Goal: Task Accomplishment & Management: Complete application form

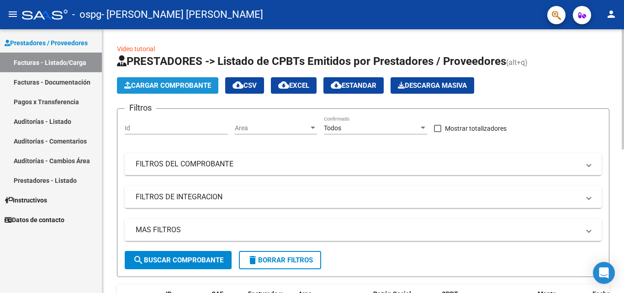
click at [213, 90] on button "Cargar Comprobante" at bounding box center [167, 85] width 101 height 16
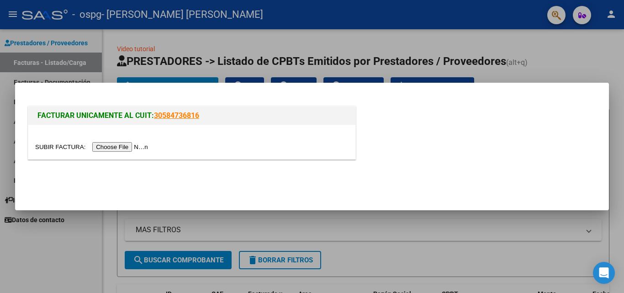
click at [124, 147] on input "file" at bounding box center [93, 147] width 116 height 10
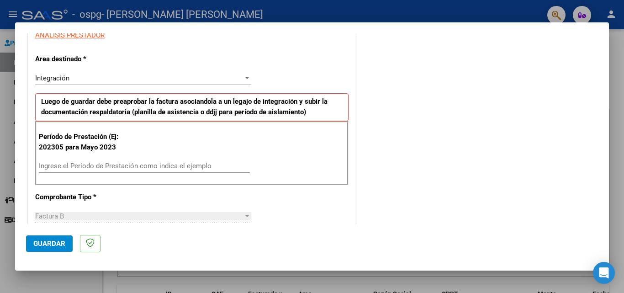
scroll to position [183, 0]
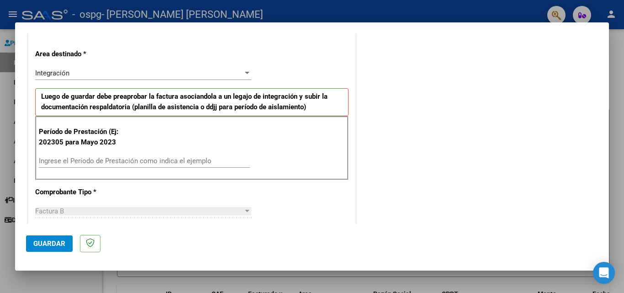
click at [148, 163] on input "Ingrese el Período de Prestación como indica el ejemplo" at bounding box center [144, 161] width 211 height 8
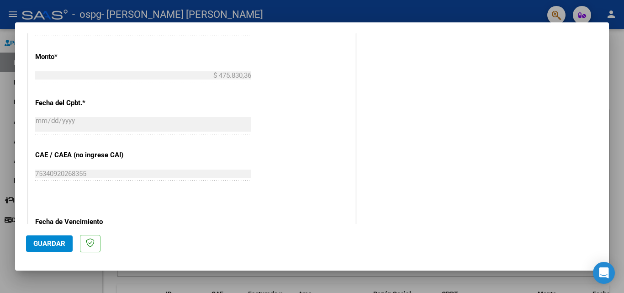
scroll to position [548, 0]
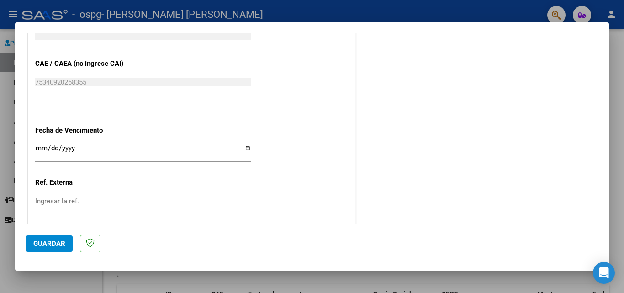
type input "202507"
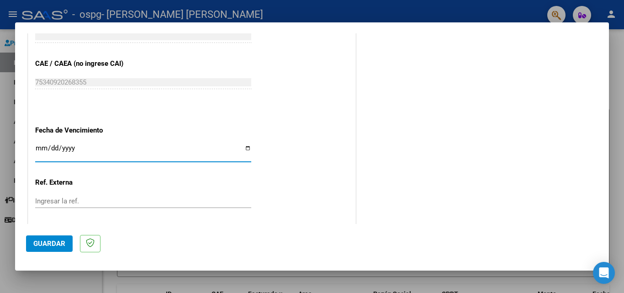
click at [245, 148] on input "Ingresar la fecha" at bounding box center [143, 151] width 216 height 15
type input "[DATE]"
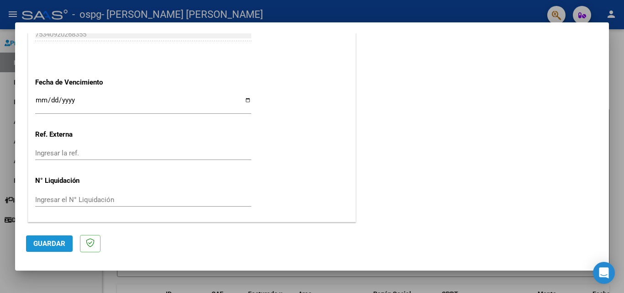
click at [49, 247] on span "Guardar" at bounding box center [49, 243] width 32 height 8
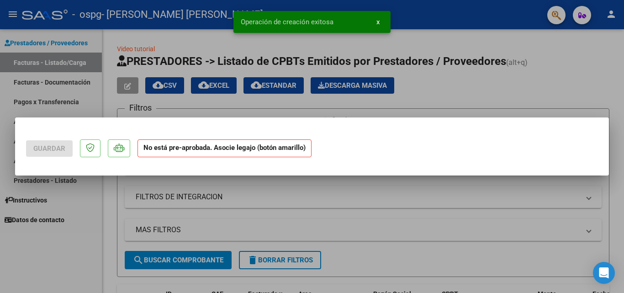
scroll to position [0, 0]
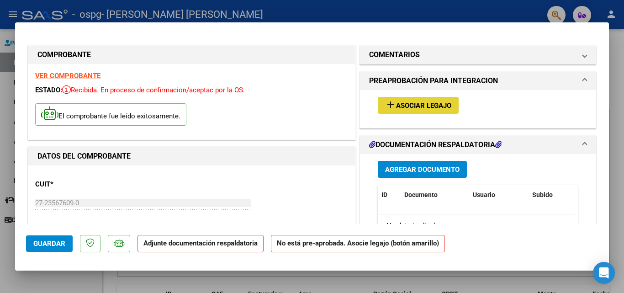
click at [405, 109] on span "Asociar Legajo" at bounding box center [423, 105] width 55 height 8
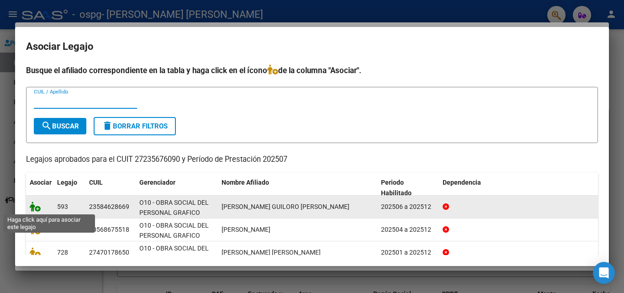
click at [37, 208] on icon at bounding box center [35, 206] width 11 height 10
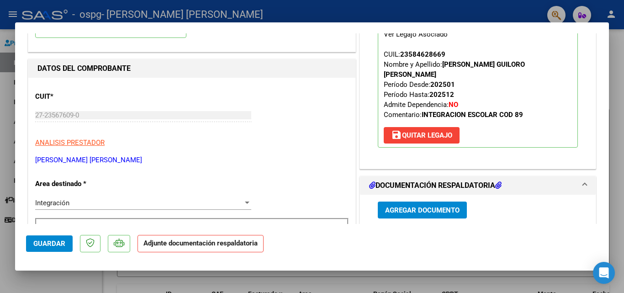
scroll to position [91, 0]
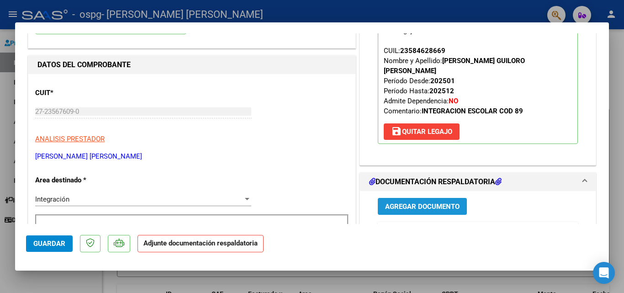
click at [430, 202] on span "Agregar Documento" at bounding box center [422, 206] width 74 height 8
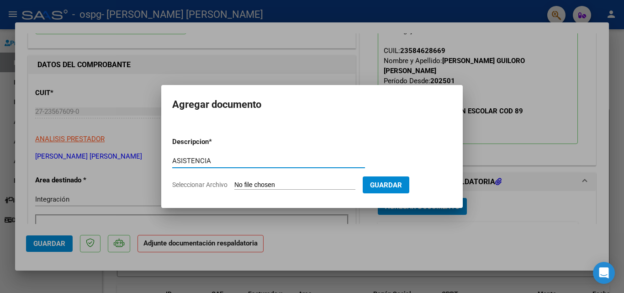
type input "ASISTENCIA"
click at [283, 186] on input "Seleccionar Archivo" at bounding box center [294, 185] width 121 height 9
click at [268, 186] on input "Seleccionar Archivo" at bounding box center [294, 185] width 121 height 9
type input "C:\fakepath\[PERSON_NAME] [DATE].pdf"
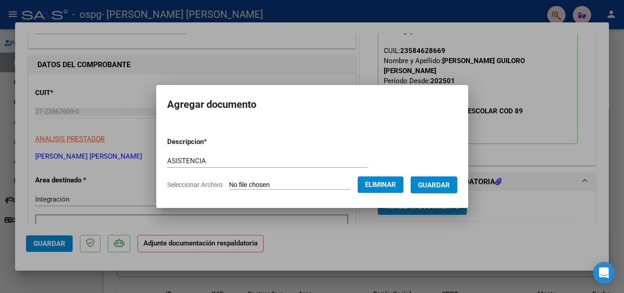
click at [450, 189] on button "Guardar" at bounding box center [434, 184] width 47 height 17
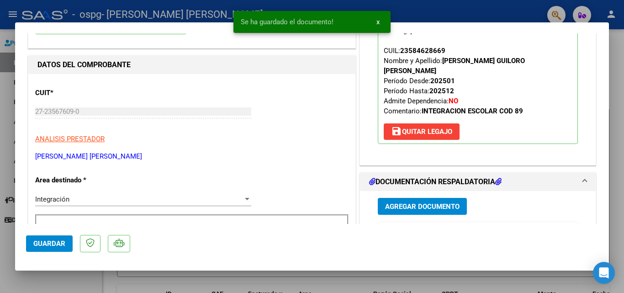
click at [47, 251] on mat-dialog-actions "Guardar" at bounding box center [312, 242] width 572 height 36
click at [42, 246] on span "Guardar" at bounding box center [49, 243] width 32 height 8
click at [47, 283] on div at bounding box center [312, 146] width 624 height 293
type input "$ 0,00"
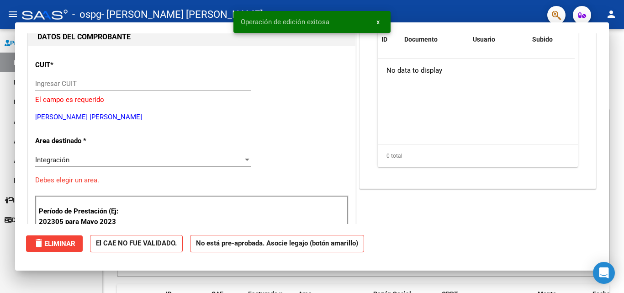
scroll to position [0, 0]
